Goal: Task Accomplishment & Management: Use online tool/utility

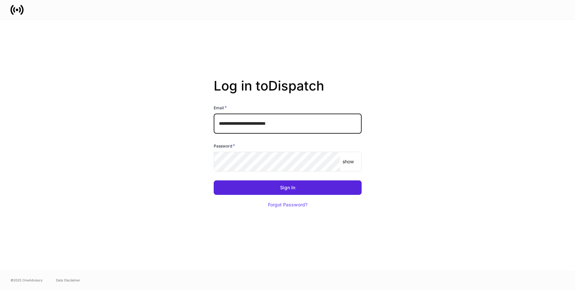
drag, startPoint x: 298, startPoint y: 128, endPoint x: 292, endPoint y: 135, distance: 8.6
click at [298, 128] on input "**********" at bounding box center [288, 123] width 148 height 20
click at [0, 289] on com-1password-button at bounding box center [0, 290] width 0 height 0
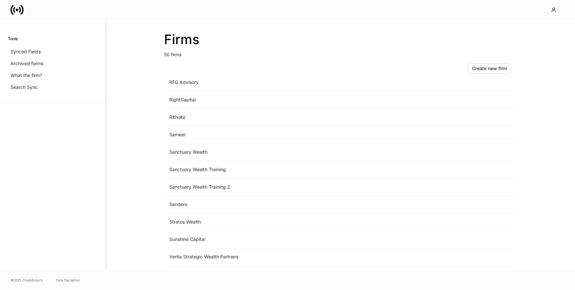
scroll to position [700, 0]
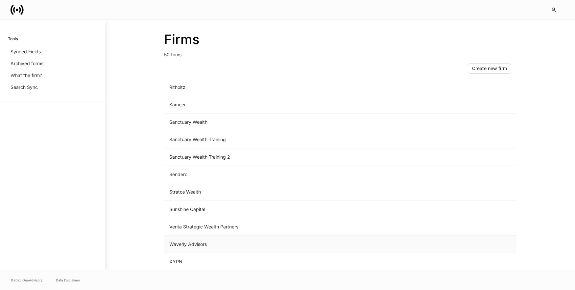
click at [188, 245] on td "Waverly Advisors" at bounding box center [285, 243] width 243 height 17
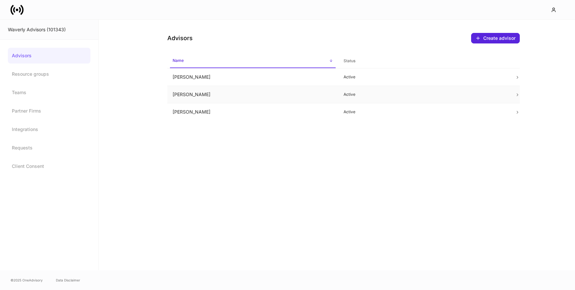
click at [205, 93] on td "[PERSON_NAME]" at bounding box center [252, 94] width 171 height 17
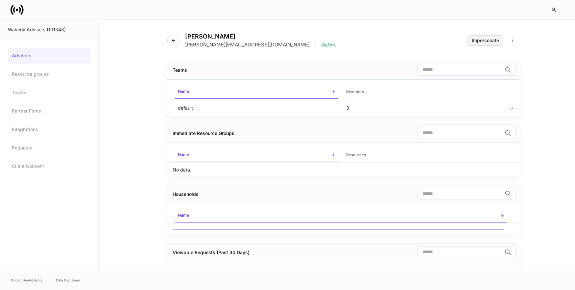
click at [485, 38] on div "Impersonate" at bounding box center [485, 40] width 27 height 5
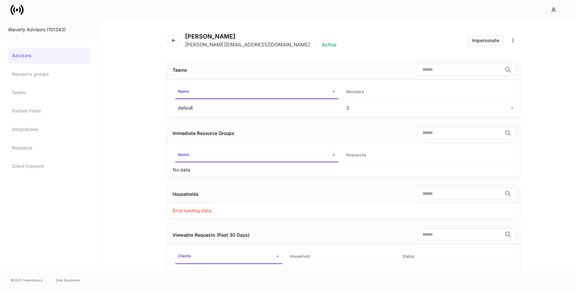
click at [137, 35] on div "[PERSON_NAME] [PERSON_NAME][EMAIL_ADDRESS][DOMAIN_NAME] | Active Impersonate Te…" at bounding box center [337, 145] width 476 height 250
click at [484, 41] on div "Impersonate" at bounding box center [485, 40] width 27 height 5
